Goal: Feedback & Contribution: Leave review/rating

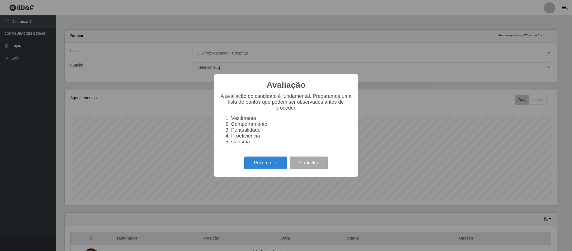
select select "463"
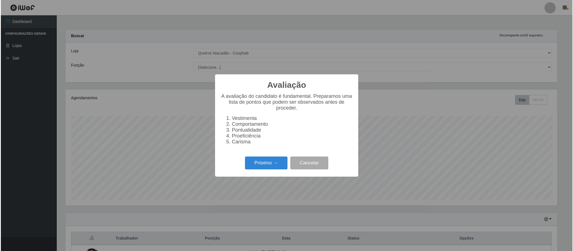
scroll to position [97, 0]
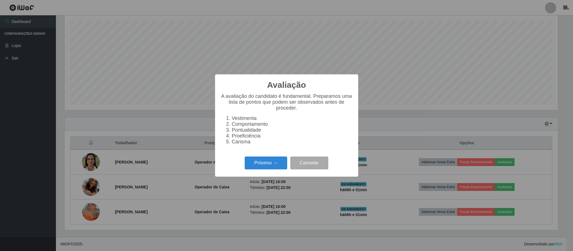
click at [272, 166] on button "Próximo →" at bounding box center [266, 163] width 43 height 13
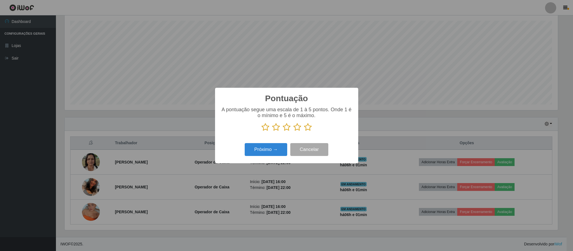
click at [305, 128] on icon at bounding box center [308, 127] width 8 height 8
click at [304, 131] on input "radio" at bounding box center [304, 131] width 0 height 0
click at [263, 150] on button "Próximo →" at bounding box center [266, 149] width 43 height 13
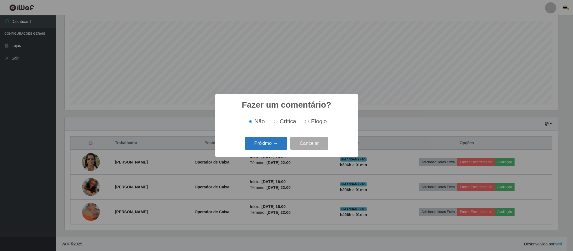
click at [269, 148] on button "Próximo →" at bounding box center [266, 143] width 43 height 13
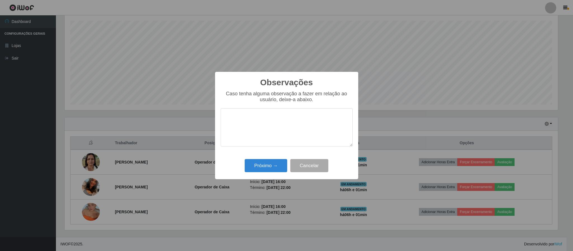
click at [293, 116] on textarea at bounding box center [287, 127] width 132 height 38
type textarea "pontal e proativa"
click at [255, 168] on button "Próximo →" at bounding box center [266, 165] width 43 height 13
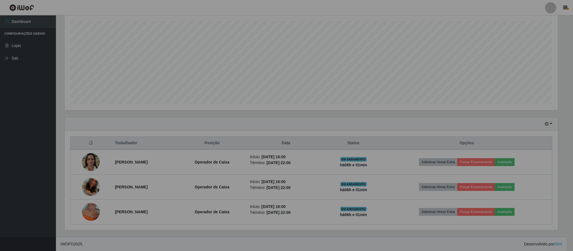
scroll to position [117, 498]
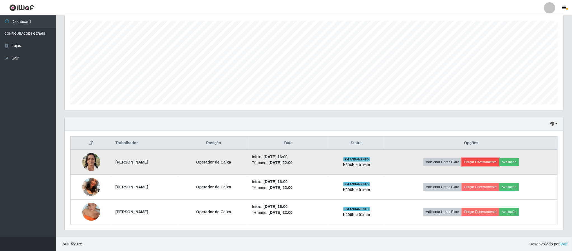
click at [482, 163] on button "Forçar Encerramento" at bounding box center [479, 162] width 37 height 8
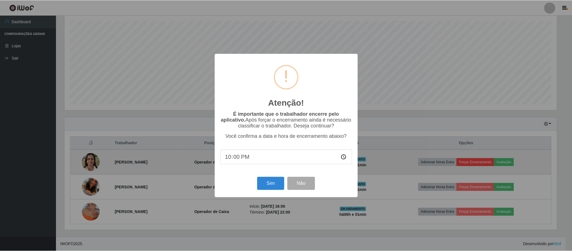
scroll to position [117, 493]
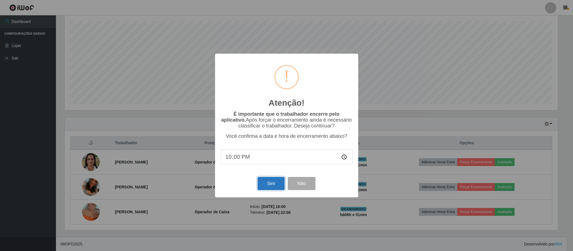
click at [270, 187] on button "Sim" at bounding box center [271, 183] width 27 height 13
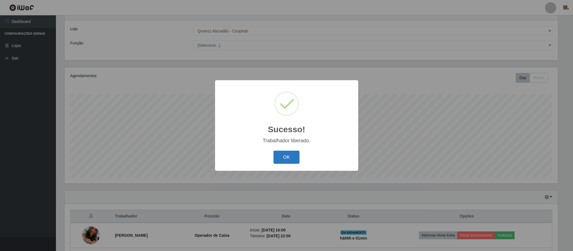
click at [284, 155] on button "OK" at bounding box center [286, 157] width 26 height 13
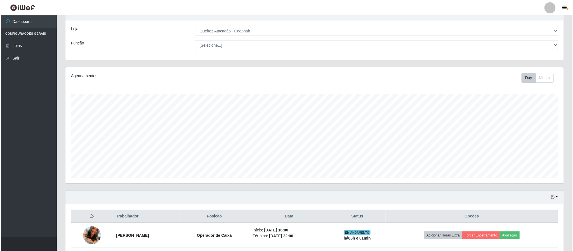
scroll to position [72, 0]
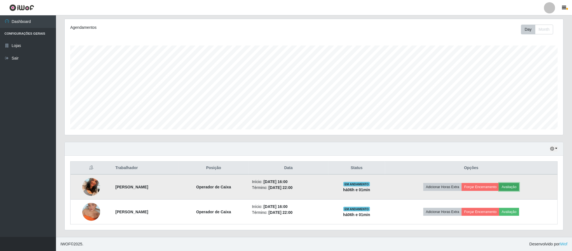
click at [517, 188] on button "Avaliação" at bounding box center [509, 187] width 20 height 8
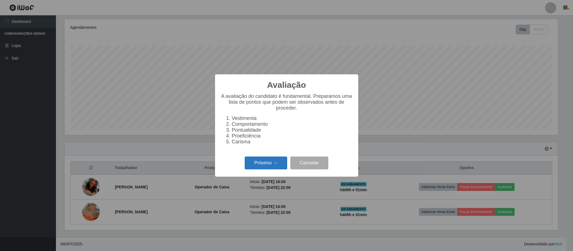
click at [269, 167] on button "Próximo →" at bounding box center [266, 163] width 43 height 13
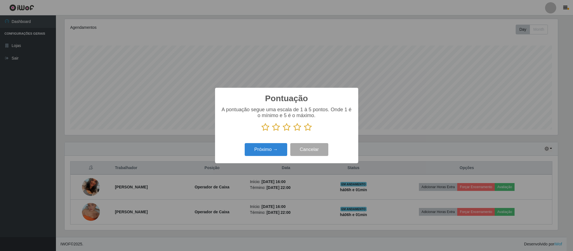
click at [310, 128] on icon at bounding box center [308, 127] width 8 height 8
click at [304, 131] on input "radio" at bounding box center [304, 131] width 0 height 0
click at [264, 149] on button "Próximo →" at bounding box center [266, 149] width 43 height 13
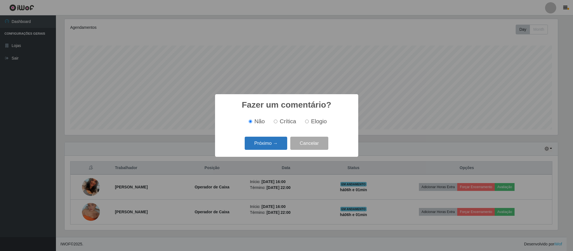
click at [276, 143] on button "Próximo →" at bounding box center [266, 143] width 43 height 13
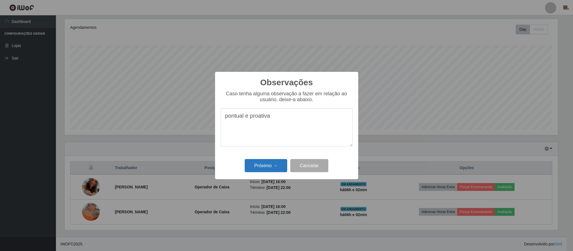
type textarea "pontual e proativa"
click at [275, 165] on button "Próximo →" at bounding box center [266, 165] width 43 height 13
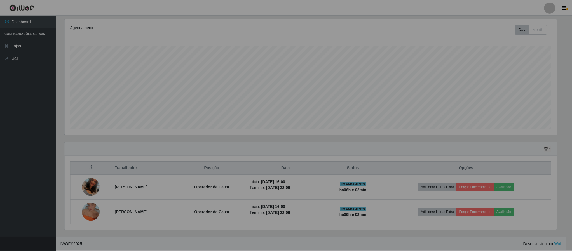
scroll to position [117, 498]
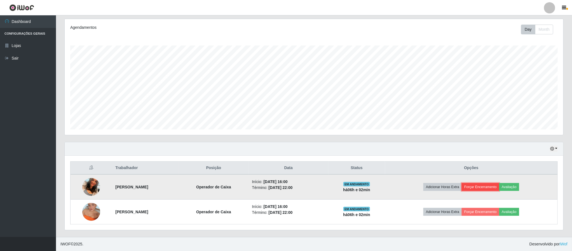
click at [480, 187] on button "Forçar Encerramento" at bounding box center [479, 187] width 37 height 8
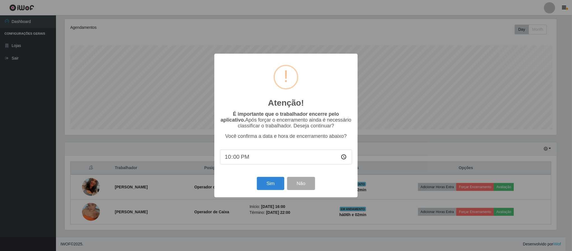
scroll to position [117, 493]
click at [271, 185] on button "Sim" at bounding box center [271, 183] width 27 height 13
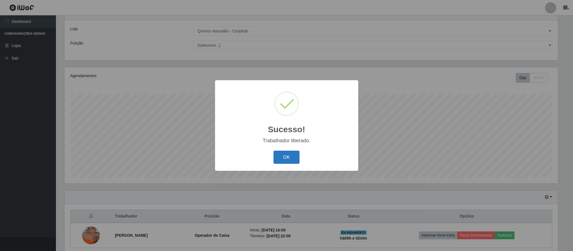
click at [294, 154] on button "OK" at bounding box center [286, 157] width 26 height 13
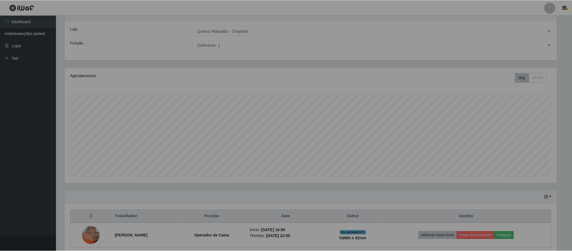
scroll to position [0, 0]
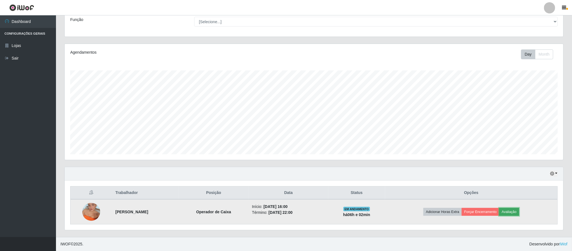
click at [519, 212] on button "Avaliação" at bounding box center [509, 212] width 20 height 8
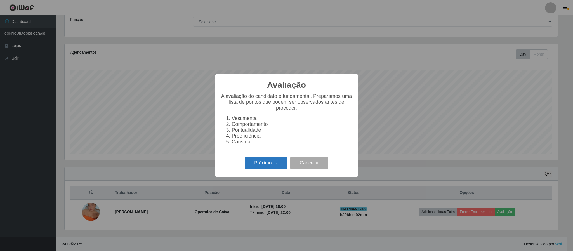
click at [266, 164] on button "Próximo →" at bounding box center [266, 163] width 43 height 13
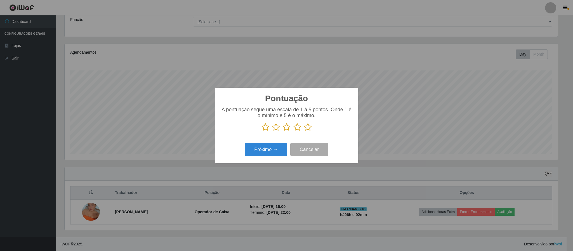
click at [307, 129] on icon at bounding box center [308, 127] width 8 height 8
click at [304, 131] on input "radio" at bounding box center [304, 131] width 0 height 0
click at [271, 152] on button "Próximo →" at bounding box center [266, 149] width 43 height 13
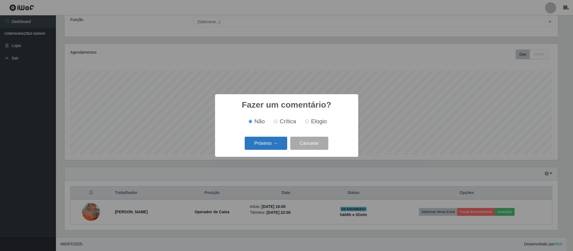
click at [273, 144] on button "Próximo →" at bounding box center [266, 143] width 43 height 13
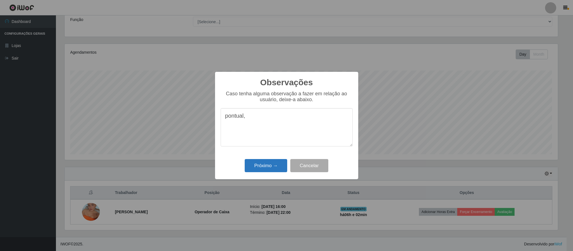
type textarea "pontual,"
click at [265, 166] on button "Próximo →" at bounding box center [266, 165] width 43 height 13
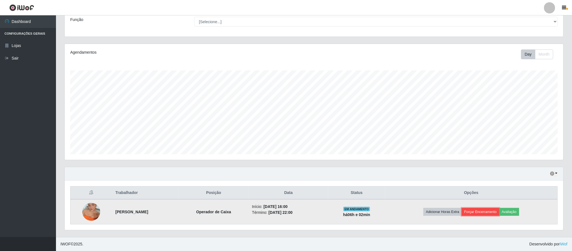
click at [494, 213] on button "Forçar Encerramento" at bounding box center [479, 212] width 37 height 8
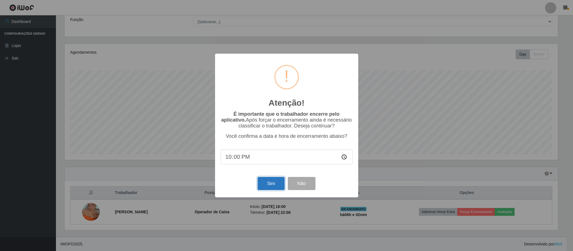
click at [272, 185] on button "Sim" at bounding box center [271, 183] width 27 height 13
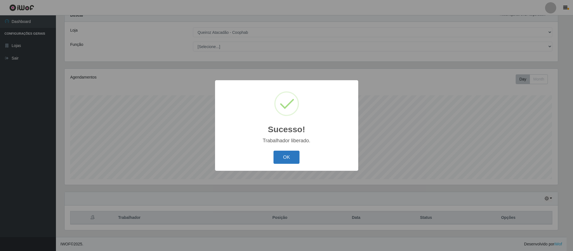
click at [294, 156] on button "OK" at bounding box center [286, 157] width 26 height 13
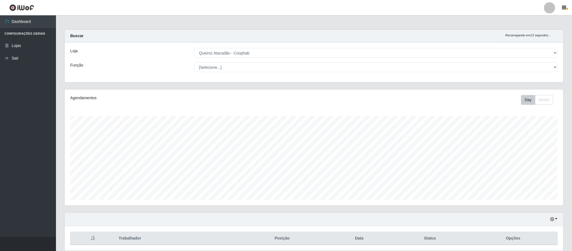
click at [548, 8] on div at bounding box center [549, 7] width 11 height 11
click at [525, 45] on button "Sair" at bounding box center [538, 43] width 50 height 11
